Goal: Transaction & Acquisition: Book appointment/travel/reservation

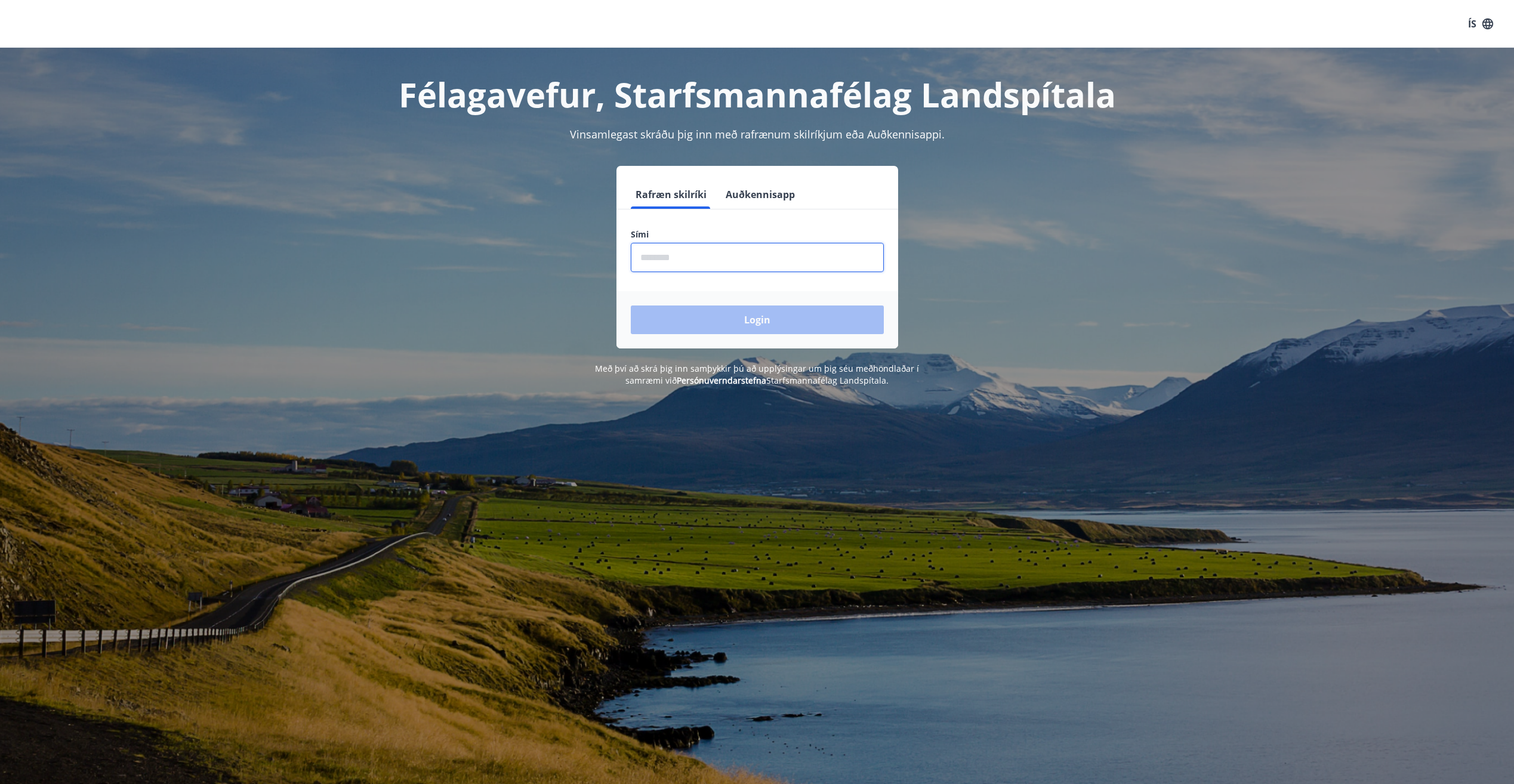
click at [705, 262] on input "phone" at bounding box center [757, 257] width 253 height 29
type input "********"
click at [631, 306] on button "Login" at bounding box center [757, 319] width 253 height 28
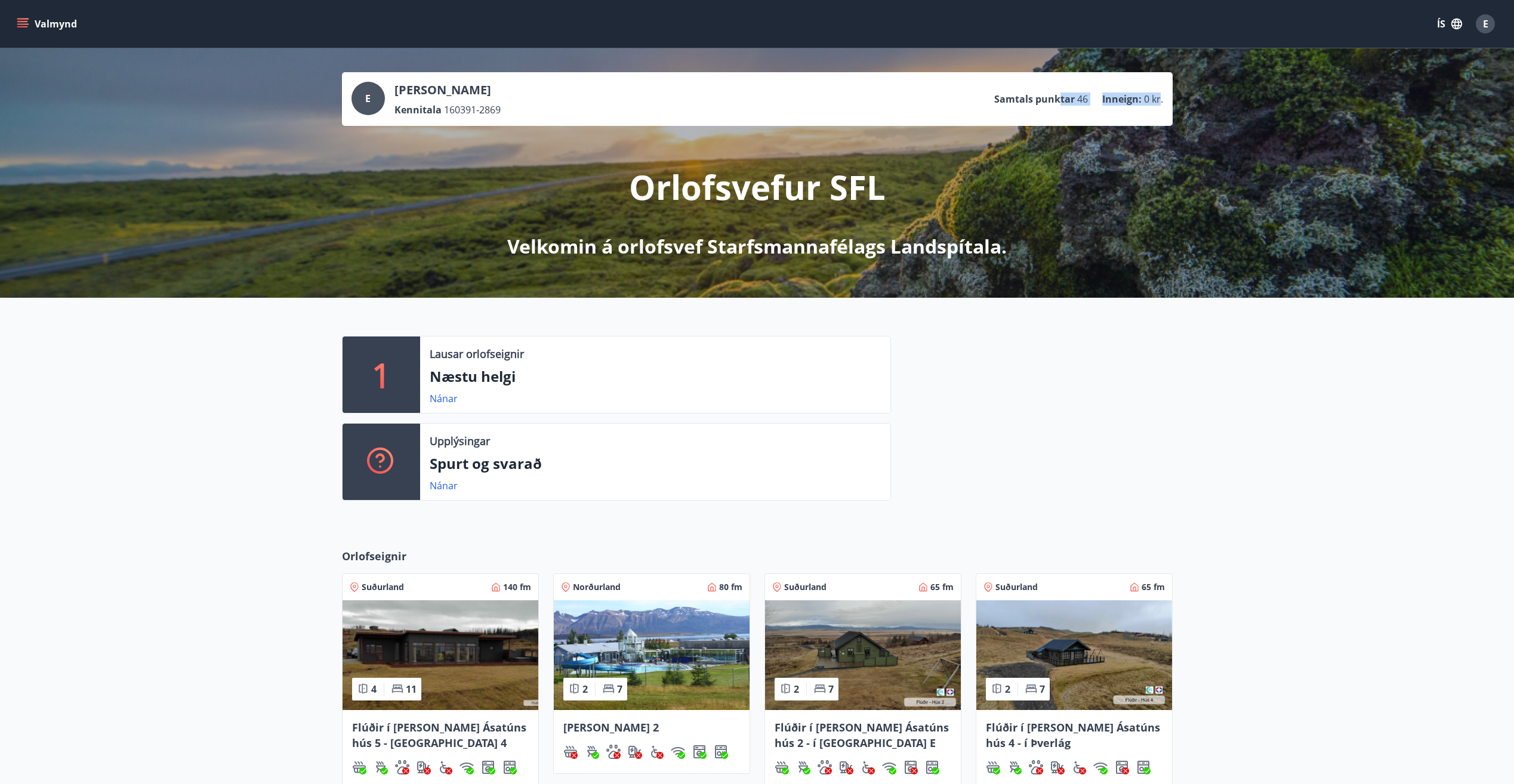
drag, startPoint x: 1098, startPoint y: 88, endPoint x: 1158, endPoint y: 88, distance: 60.0
click at [1158, 88] on ul "Samtals punktar 46 Inneign : 0 kr." at bounding box center [1079, 98] width 169 height 23
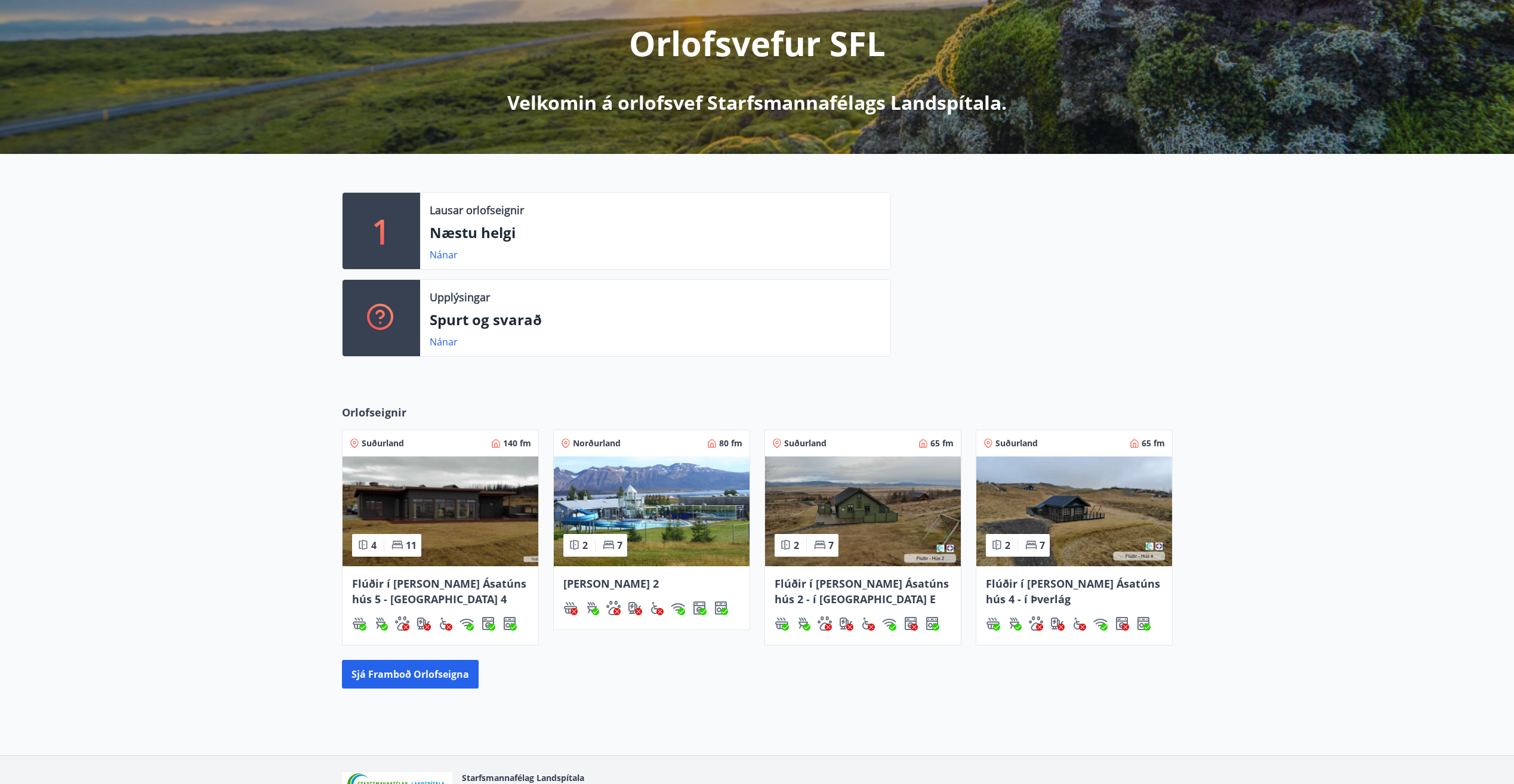
scroll to position [215, 0]
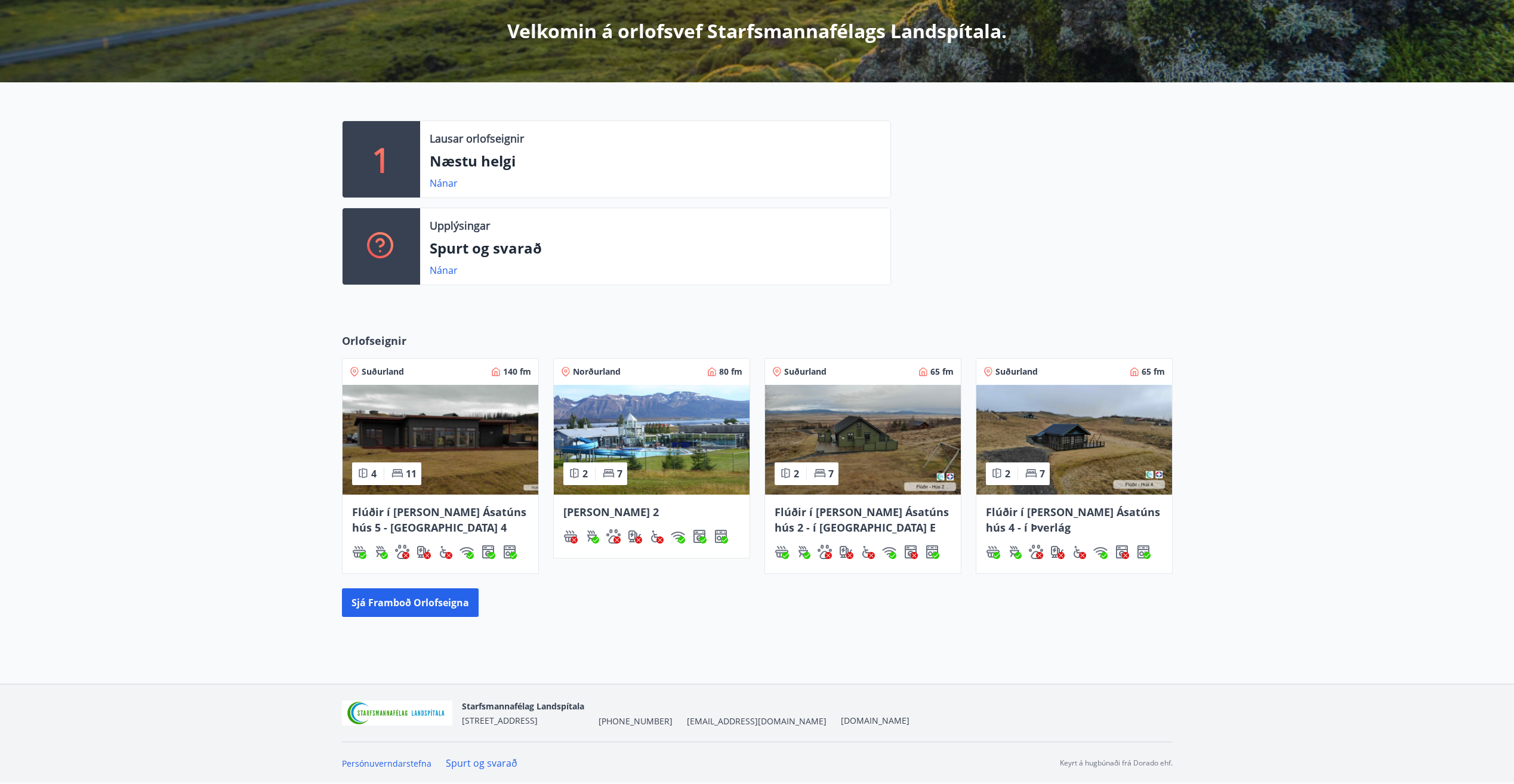
drag, startPoint x: 1398, startPoint y: 415, endPoint x: 1335, endPoint y: 427, distance: 64.1
click at [1398, 414] on div "Orlofseignir Suðurland 140 fm 4 11 Flúðir í [PERSON_NAME] Ásatúns hús 5 - [GEOG…" at bounding box center [757, 475] width 1514 height 322
click at [459, 599] on button "Sjá framboð orlofseigna" at bounding box center [410, 602] width 137 height 28
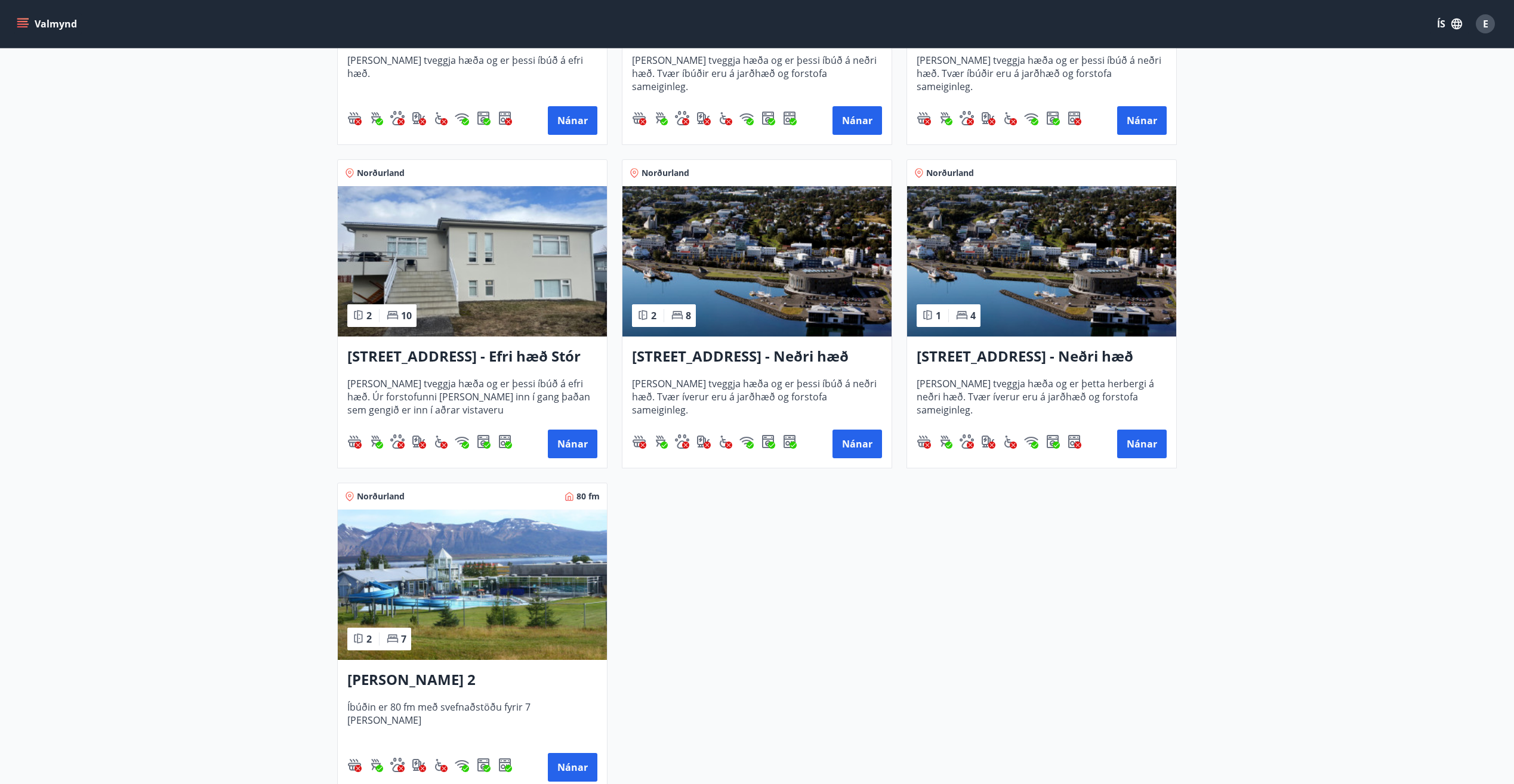
scroll to position [1551, 0]
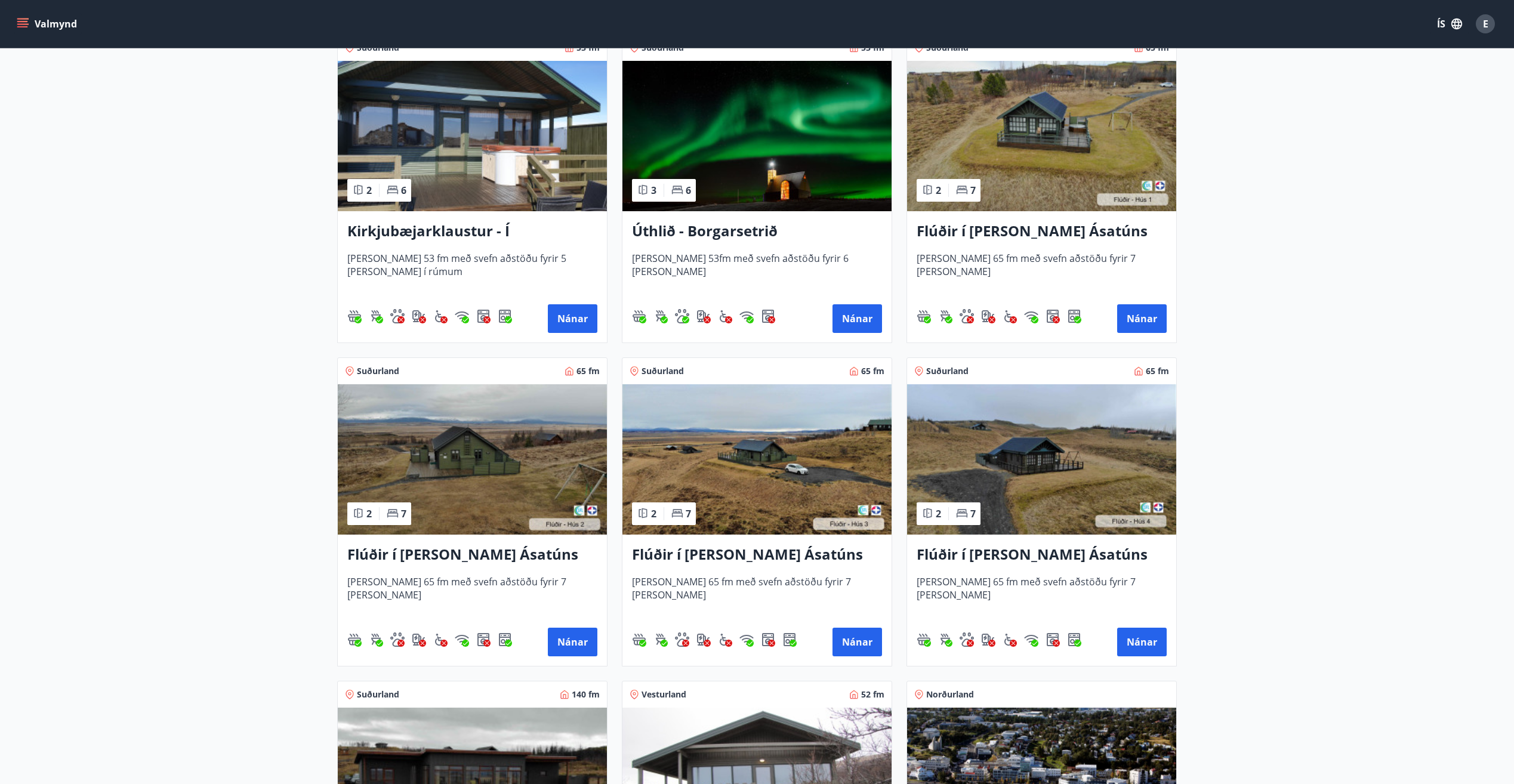
scroll to position [239, 0]
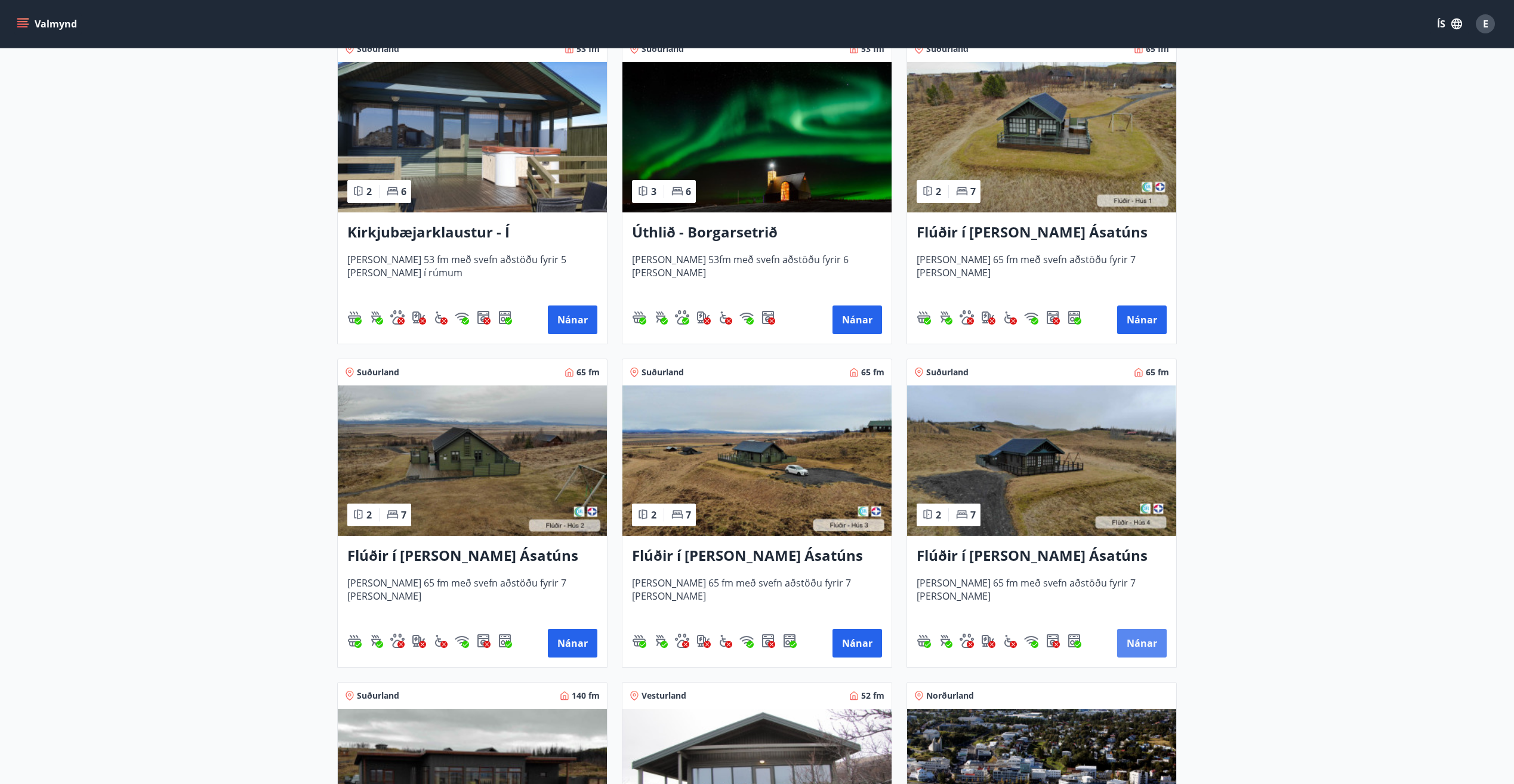
click at [1136, 638] on button "Nánar" at bounding box center [1142, 643] width 49 height 28
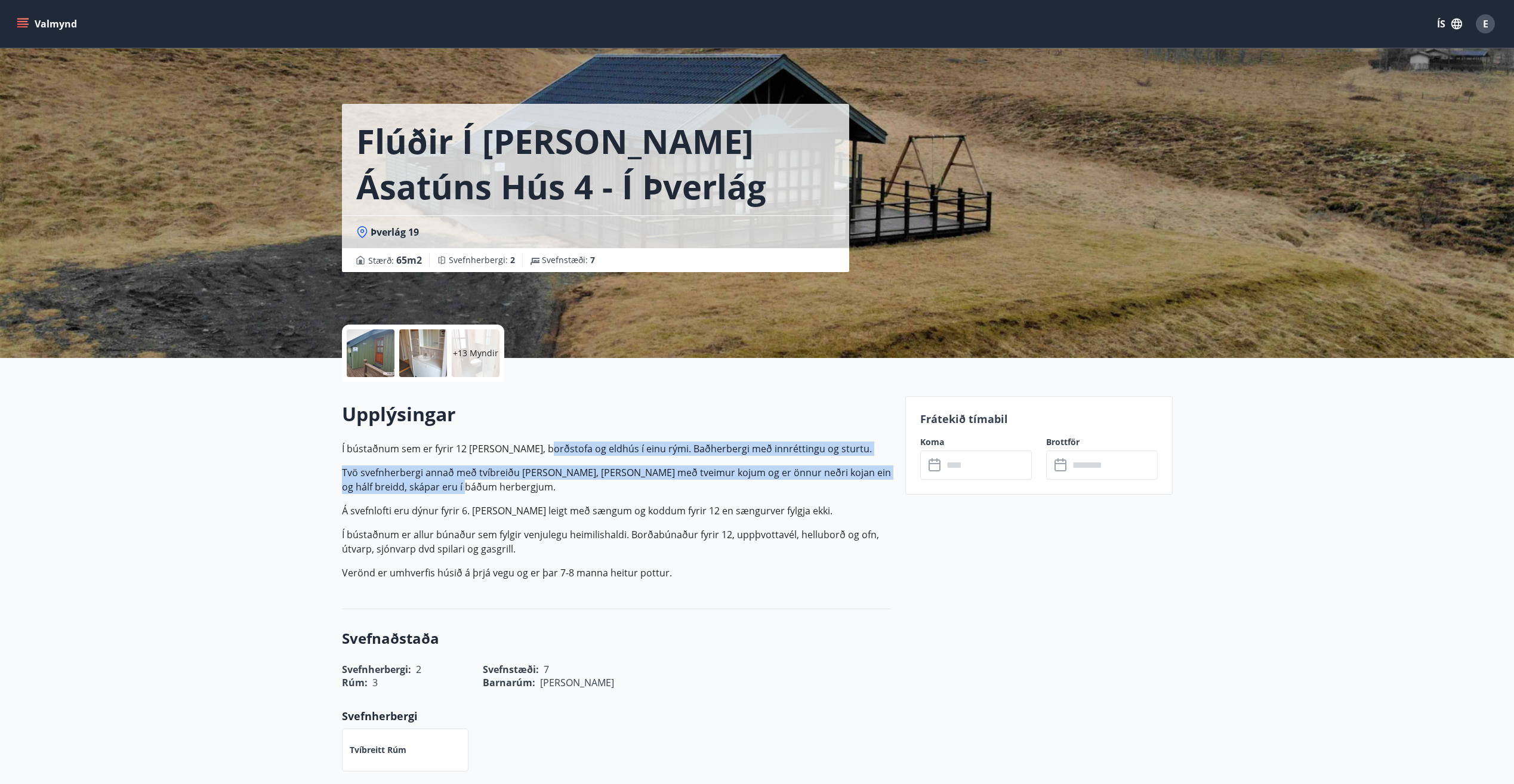
drag, startPoint x: 538, startPoint y: 452, endPoint x: 657, endPoint y: 484, distance: 123.2
click at [657, 484] on p "Í bústaðnum sem er fyrir 12 er stofa, borðstofa og eldhús í einu rými. Baðherbe…" at bounding box center [616, 510] width 549 height 139
click at [657, 484] on p "Tvö svefnherbergi annað með tvíbreiðu rúmi, hitt með tveimur kojum og er önnur …" at bounding box center [616, 479] width 549 height 28
